Goal: Task Accomplishment & Management: Manage account settings

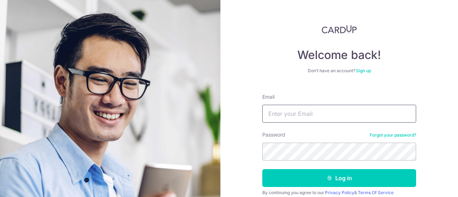
click at [304, 109] on input "Email" at bounding box center [339, 114] width 154 height 18
type input "[EMAIL_ADDRESS][DOMAIN_NAME]"
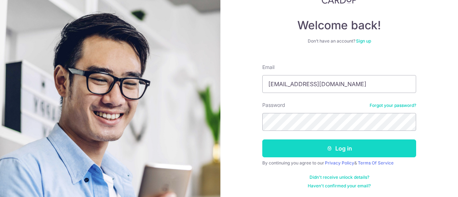
click at [314, 150] on button "Log in" at bounding box center [339, 149] width 154 height 18
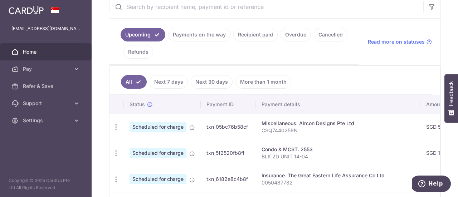
scroll to position [72, 0]
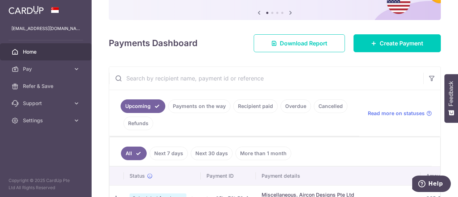
click at [185, 106] on link "Payments on the way" at bounding box center [199, 106] width 62 height 14
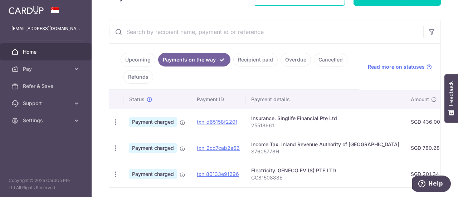
scroll to position [108, 0]
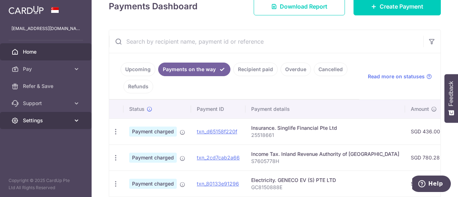
click at [67, 124] on span "Settings" at bounding box center [46, 120] width 47 height 7
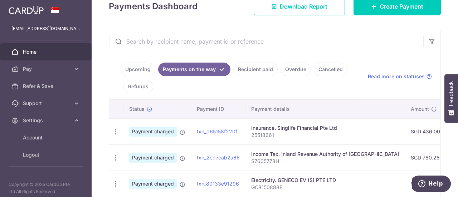
click at [130, 68] on link "Upcoming" at bounding box center [138, 70] width 35 height 14
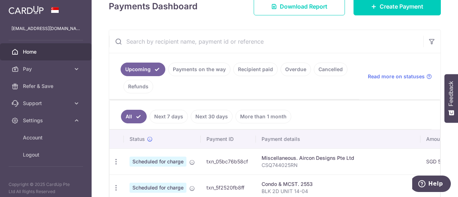
scroll to position [144, 0]
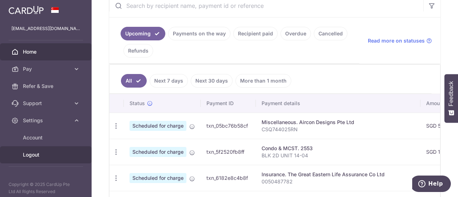
click at [33, 154] on span "Logout" at bounding box center [46, 154] width 47 height 7
